Goal: Use online tool/utility: Use online tool/utility

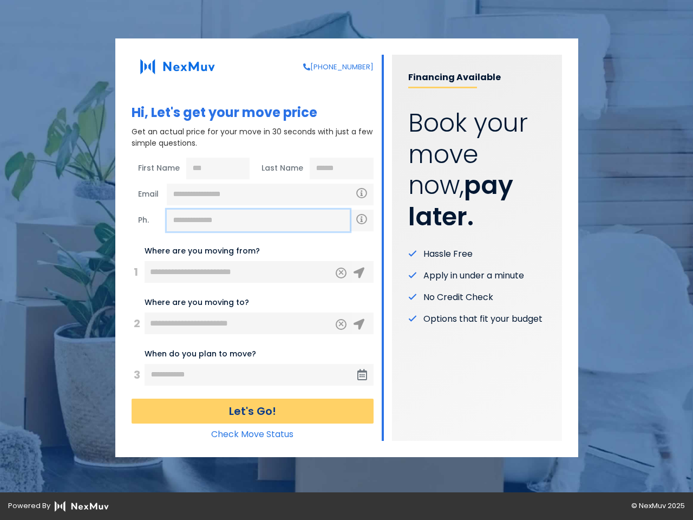
click at [258, 221] on input "text" at bounding box center [258, 221] width 183 height 22
click at [341, 273] on icon "Clear" at bounding box center [341, 272] width 7 height 10
click at [359, 273] on icon at bounding box center [359, 273] width 11 height 11
click at [341, 325] on icon "Clear" at bounding box center [341, 323] width 7 height 10
click at [359, 325] on icon at bounding box center [359, 324] width 11 height 11
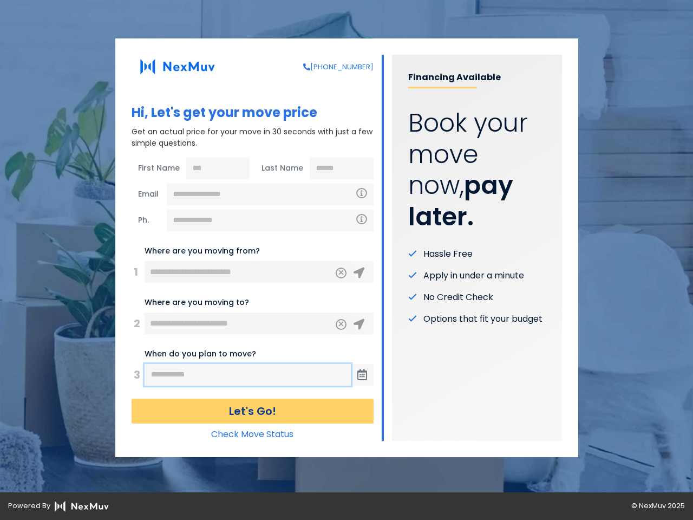
click at [248, 375] on input "text" at bounding box center [248, 375] width 206 height 22
click at [362, 375] on icon at bounding box center [363, 375] width 10 height 11
click at [252, 411] on button "Let's Go!" at bounding box center [253, 411] width 242 height 25
